Goal: Task Accomplishment & Management: Manage account settings

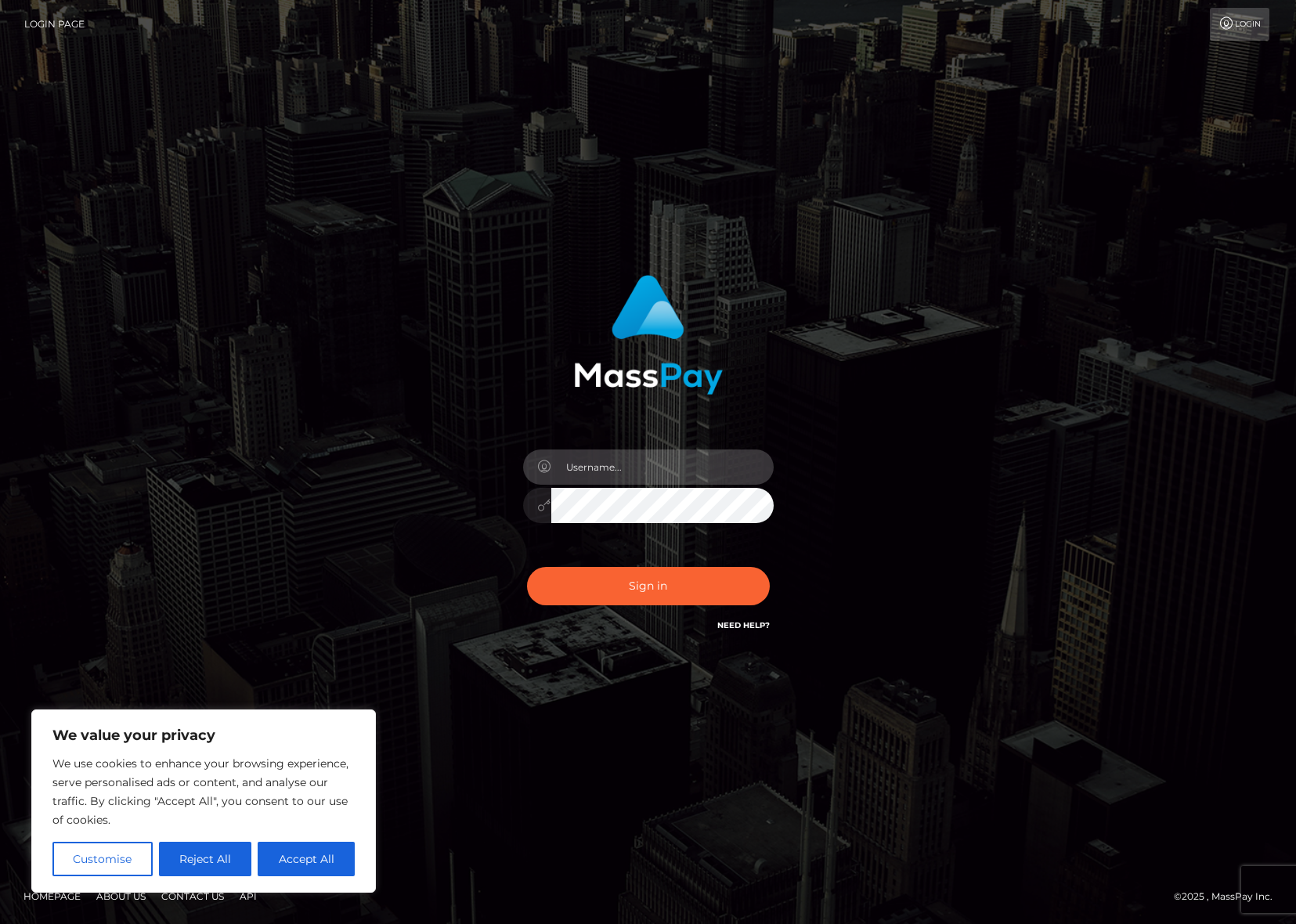
click at [642, 481] on input "text" at bounding box center [663, 466] width 222 height 35
type input "ollieAN.fanvue"
